Goal: Task Accomplishment & Management: Manage account settings

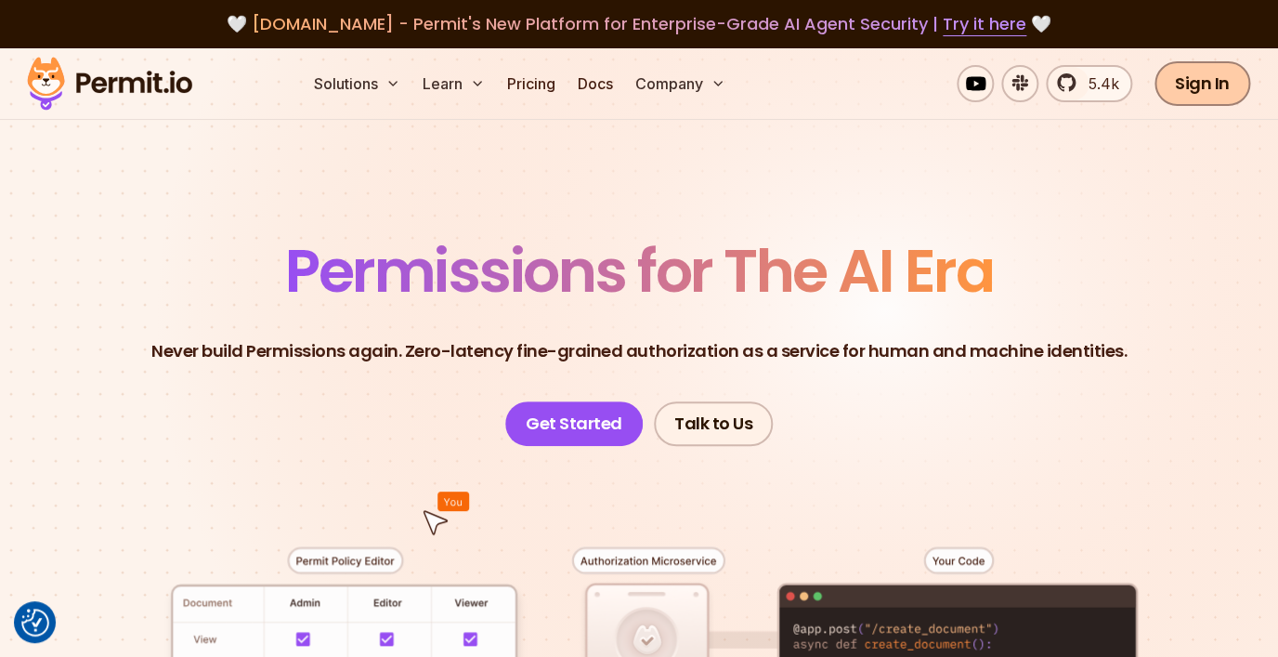
click at [1227, 84] on link "Sign In" at bounding box center [1202, 83] width 96 height 45
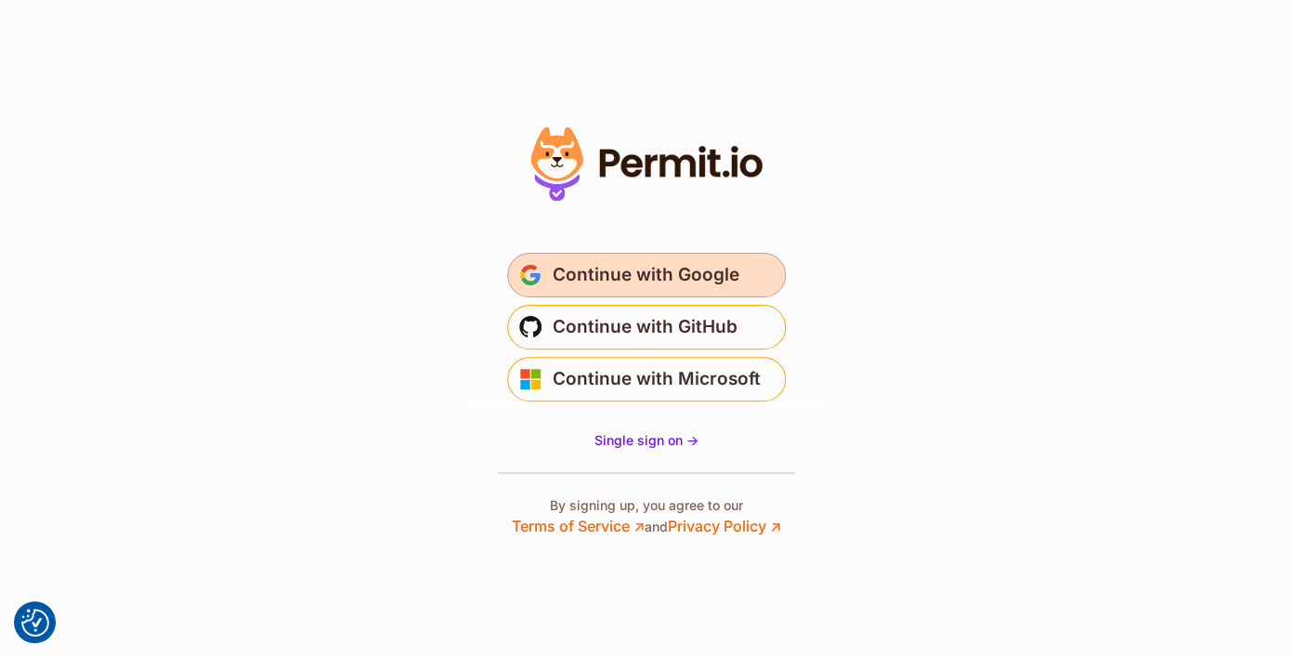
click at [744, 270] on button "Continue with Google" at bounding box center [646, 275] width 279 height 45
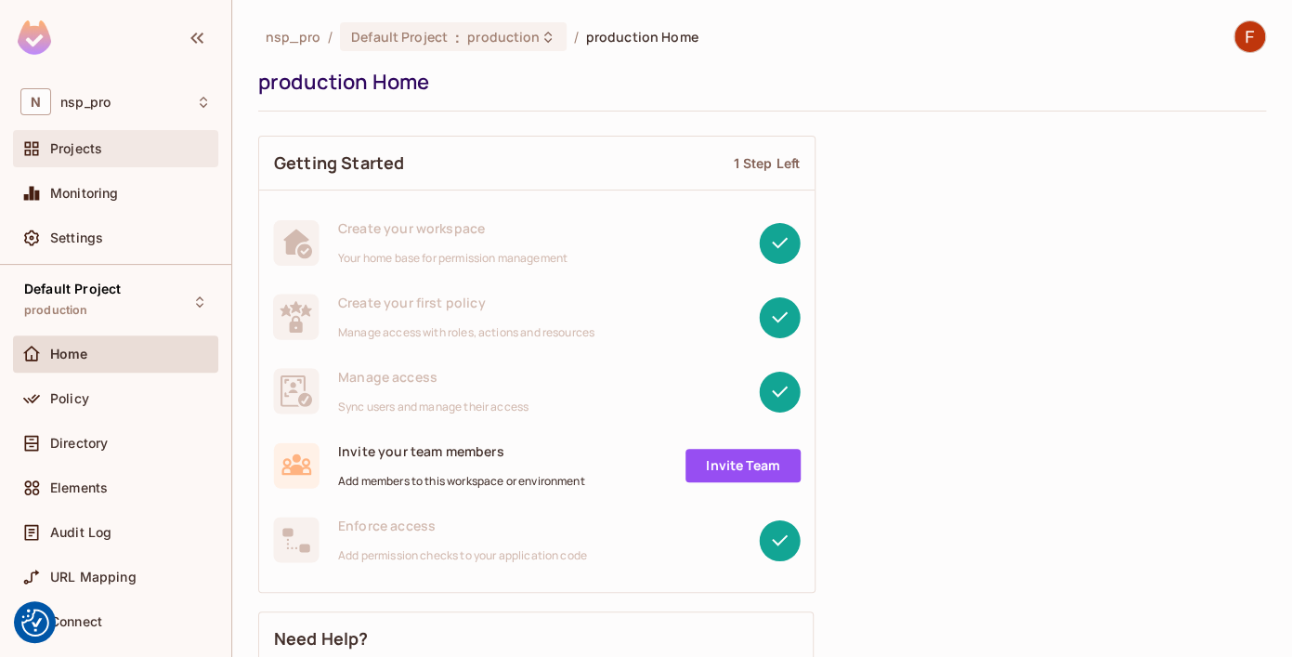
click at [85, 136] on div "Projects" at bounding box center [115, 148] width 205 height 37
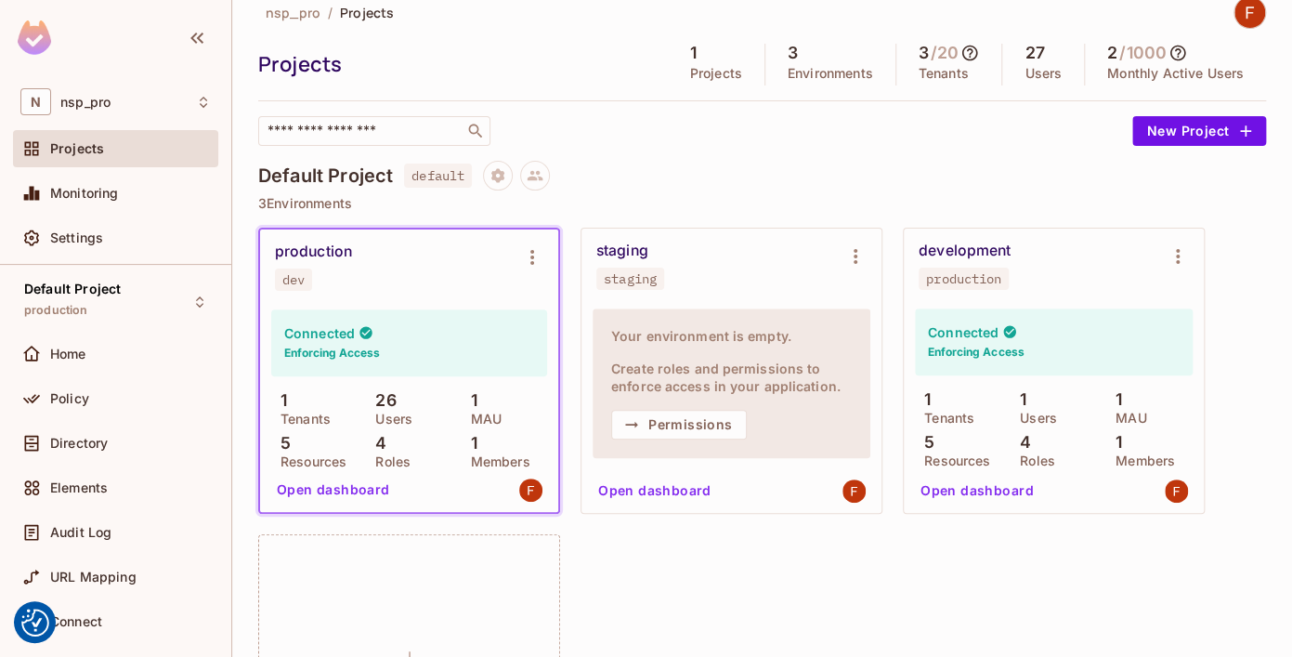
scroll to position [36, 0]
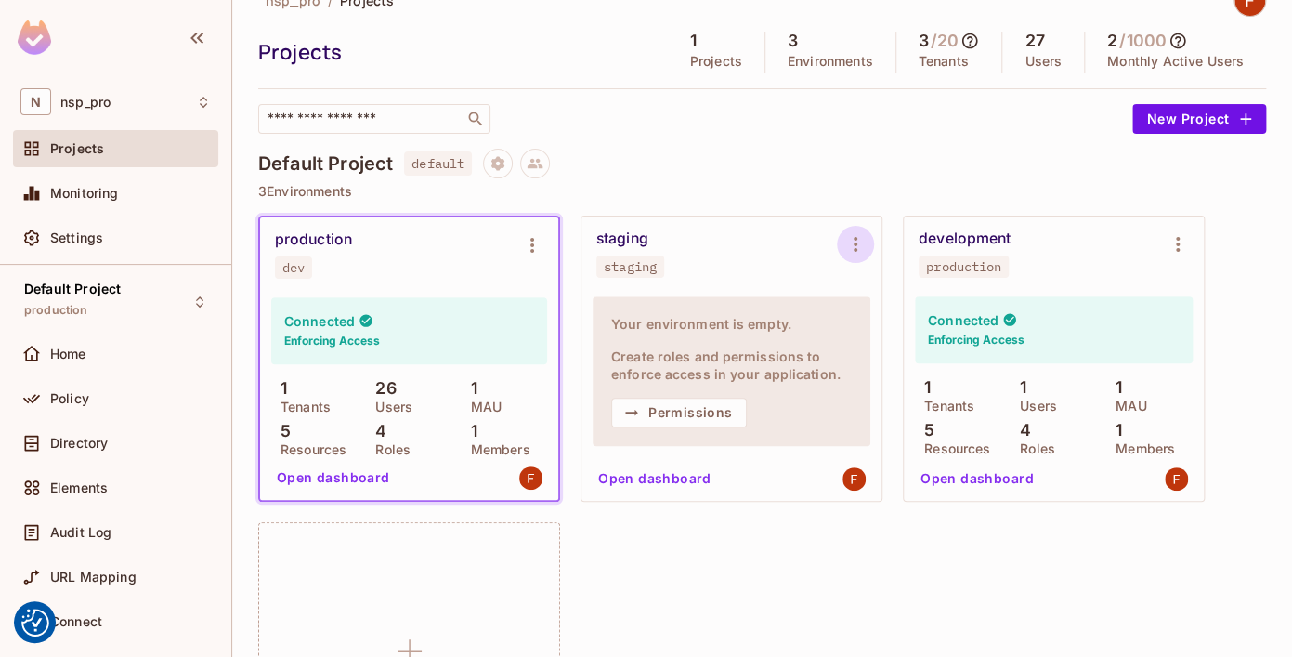
click at [852, 247] on icon "Environment settings" at bounding box center [855, 244] width 22 height 22
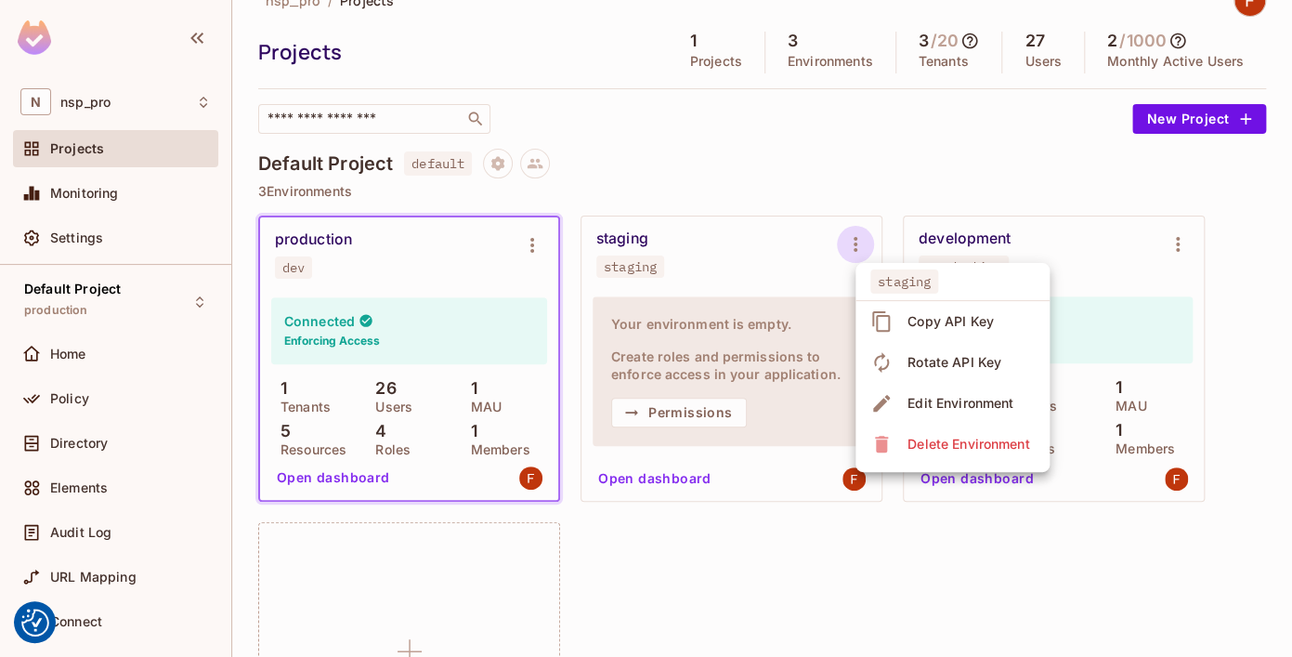
click at [971, 320] on div "Copy API Key" at bounding box center [950, 321] width 86 height 19
